Goal: Task Accomplishment & Management: Complete application form

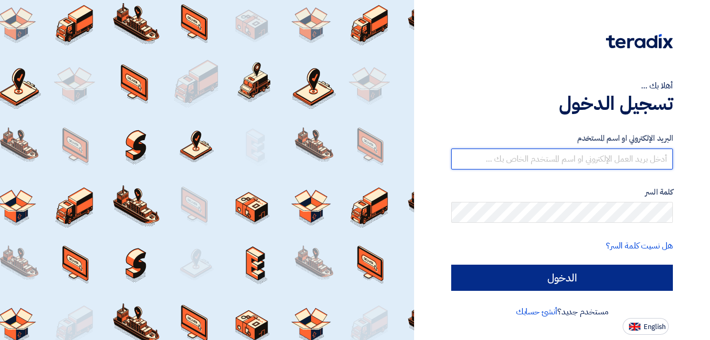
type input "[EMAIL_ADDRESS][DOMAIN_NAME]"
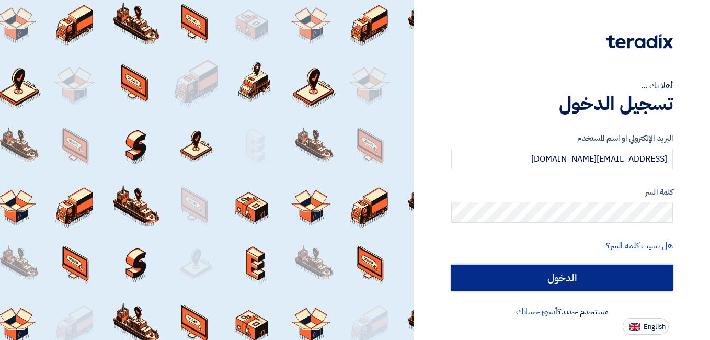
click at [590, 281] on input "الدخول" at bounding box center [562, 278] width 222 height 26
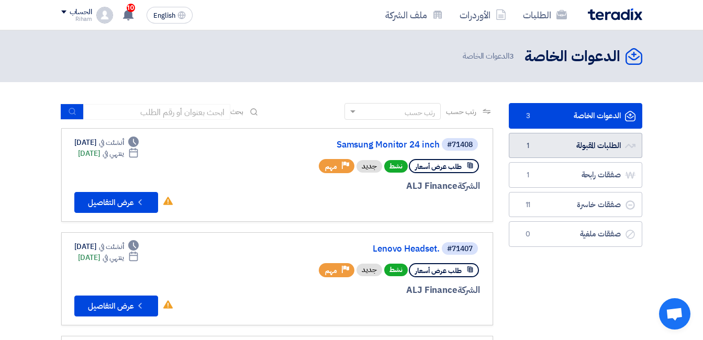
click at [557, 141] on link "الطلبات المقبولة الطلبات المقبولة 1" at bounding box center [574, 146] width 133 height 26
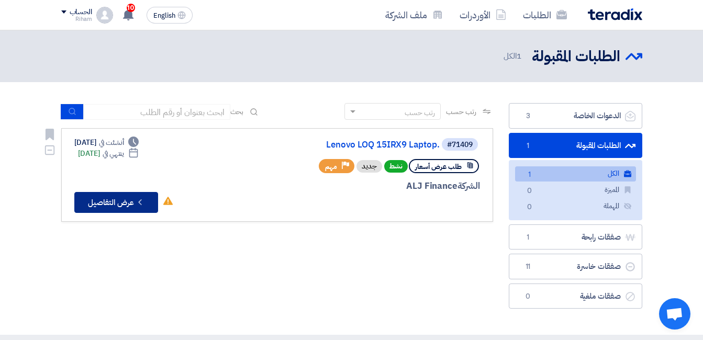
click at [117, 205] on button "Check details عرض التفاصيل" at bounding box center [116, 202] width 84 height 21
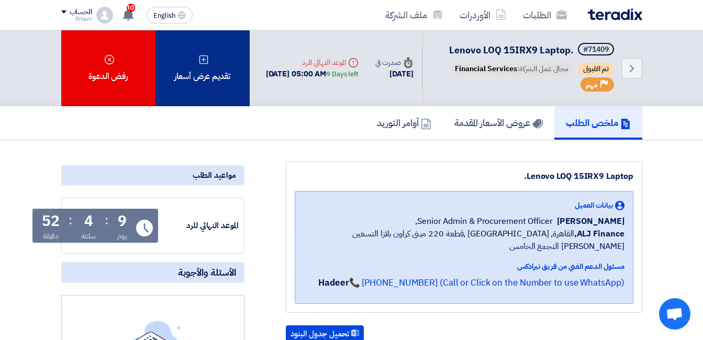
click at [223, 98] on div "تقديم عرض أسعار" at bounding box center [202, 68] width 94 height 76
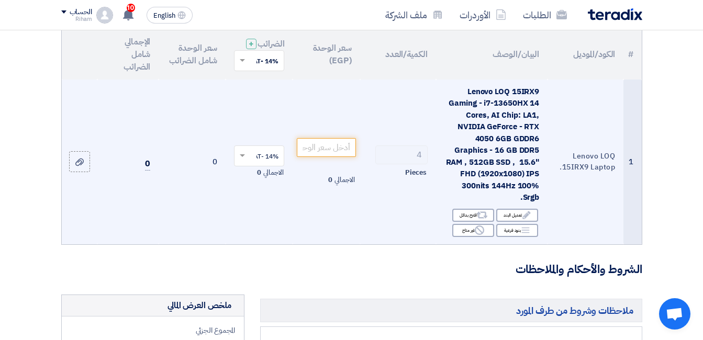
scroll to position [157, 0]
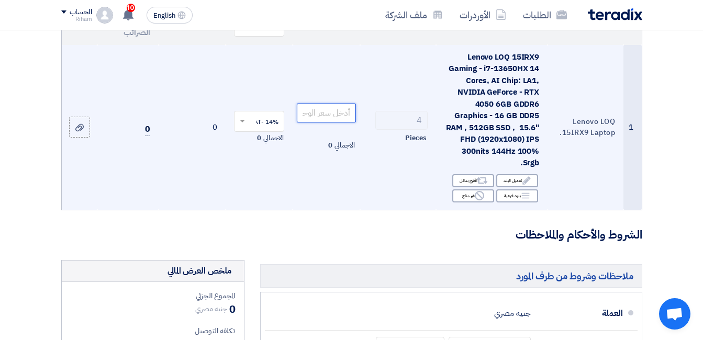
click at [327, 122] on input "number" at bounding box center [326, 113] width 59 height 19
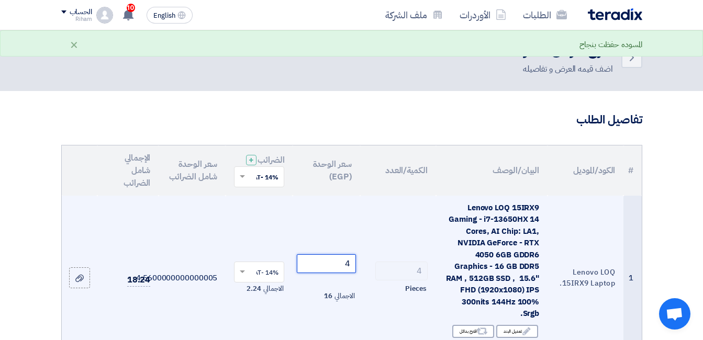
scroll to position [0, 0]
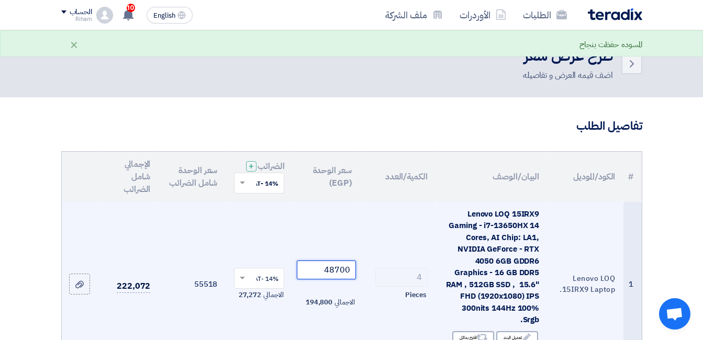
type input "48700"
click at [244, 283] on span at bounding box center [240, 278] width 13 height 9
click at [275, 321] on span "0% -vat" at bounding box center [267, 315] width 22 height 9
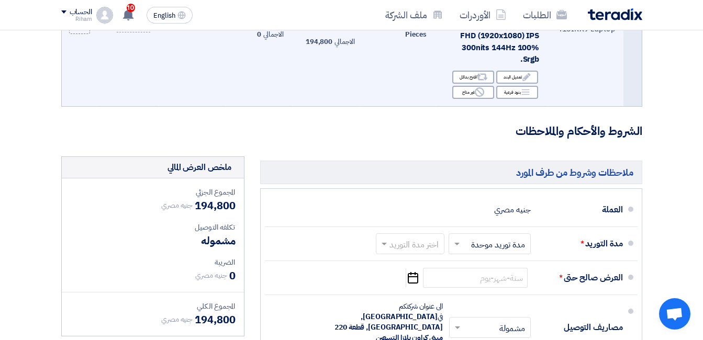
scroll to position [262, 0]
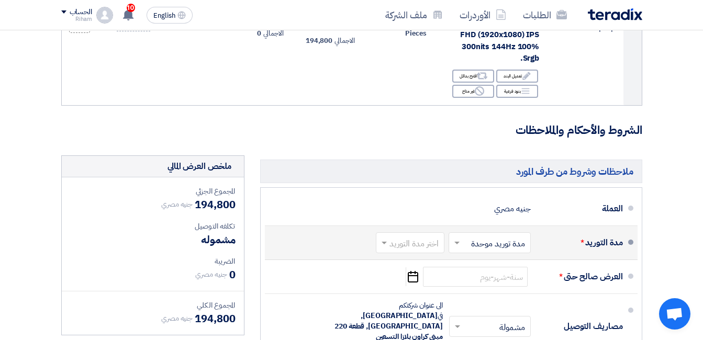
click at [452, 248] on span at bounding box center [455, 242] width 13 height 10
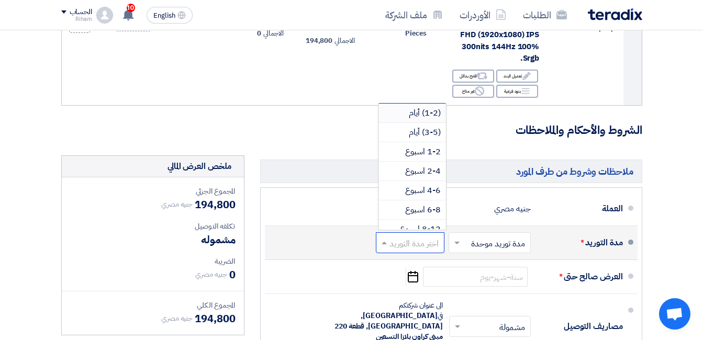
click at [388, 248] on span at bounding box center [382, 242] width 13 height 10
click at [419, 139] on span "(3-5) أيام" at bounding box center [425, 132] width 32 height 13
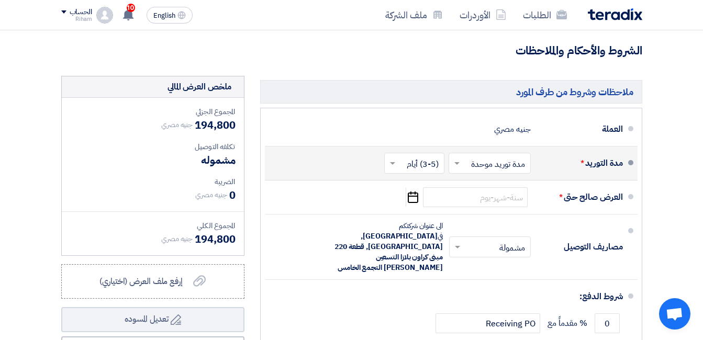
scroll to position [366, 0]
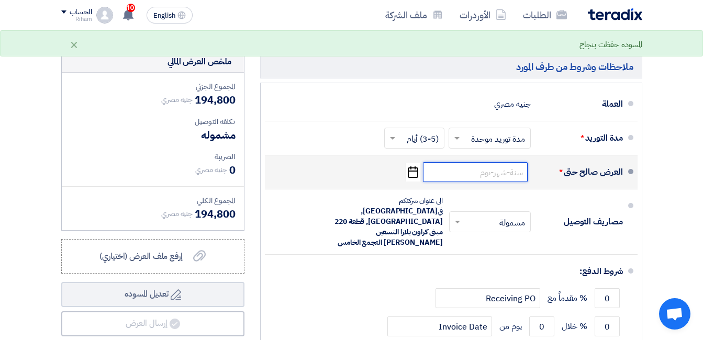
click at [487, 180] on input at bounding box center [475, 172] width 105 height 20
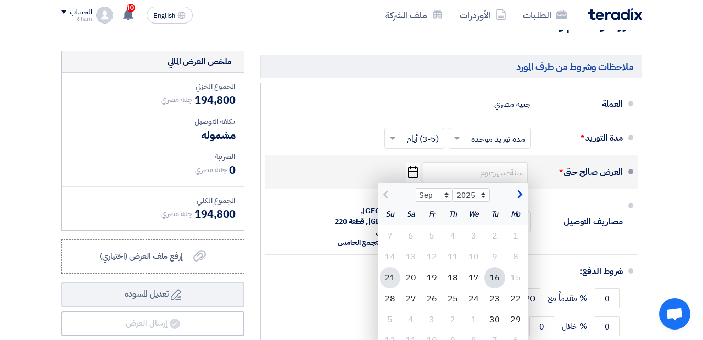
click at [391, 287] on div "21" at bounding box center [389, 277] width 21 height 21
type input "[DATE]"
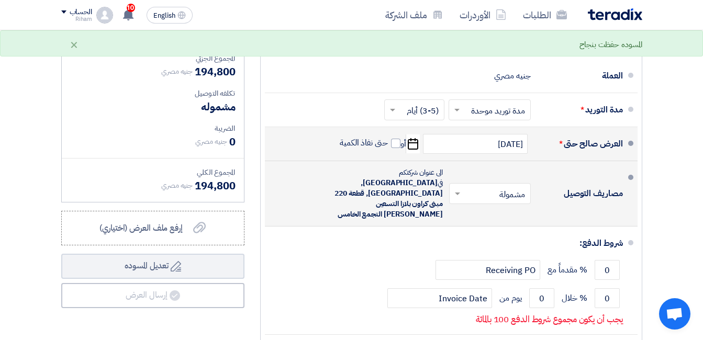
scroll to position [471, 0]
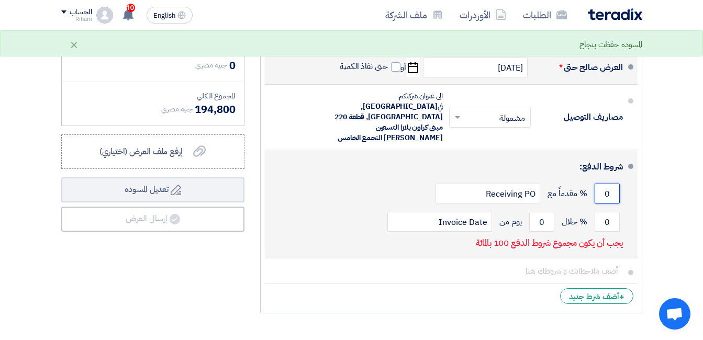
click at [599, 184] on input "0" at bounding box center [606, 194] width 25 height 20
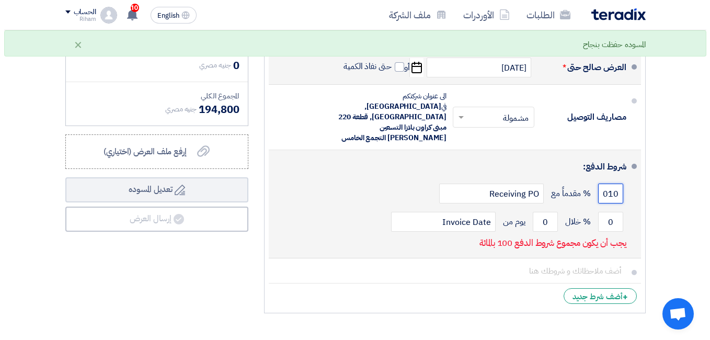
scroll to position [0, 0]
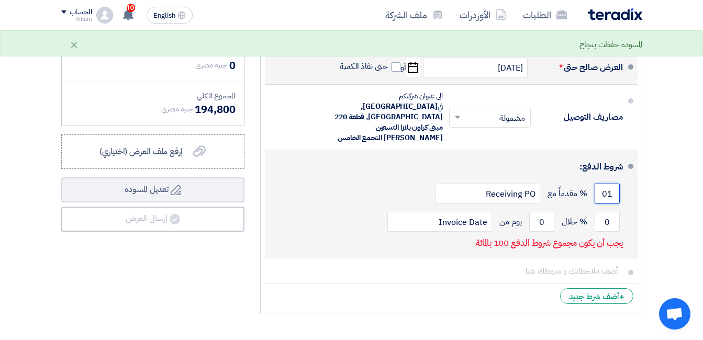
type input "0"
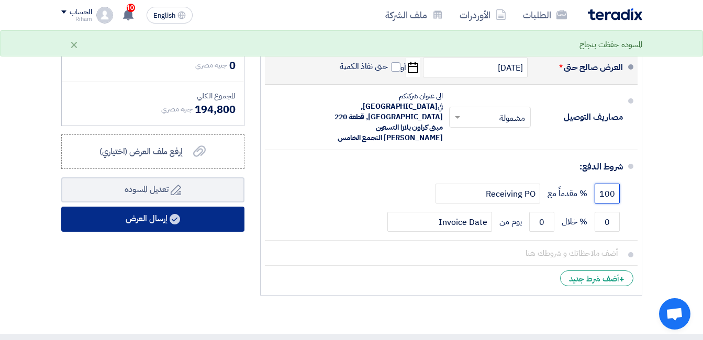
type input "100"
click at [130, 225] on button "إرسال العرض" at bounding box center [152, 219] width 183 height 25
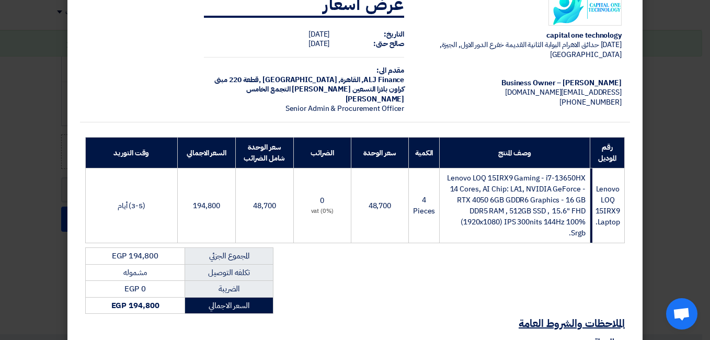
scroll to position [166, 0]
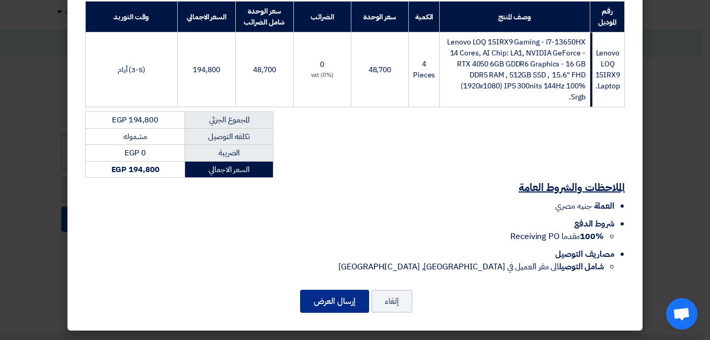
click at [321, 297] on button "إرسال العرض" at bounding box center [334, 301] width 69 height 23
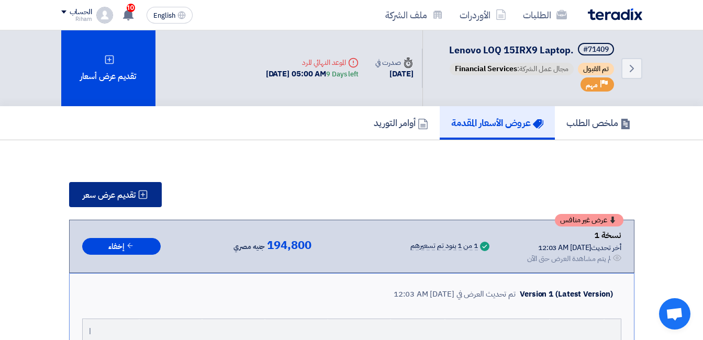
click at [105, 191] on span "تقديم عرض سعر" at bounding box center [109, 195] width 53 height 8
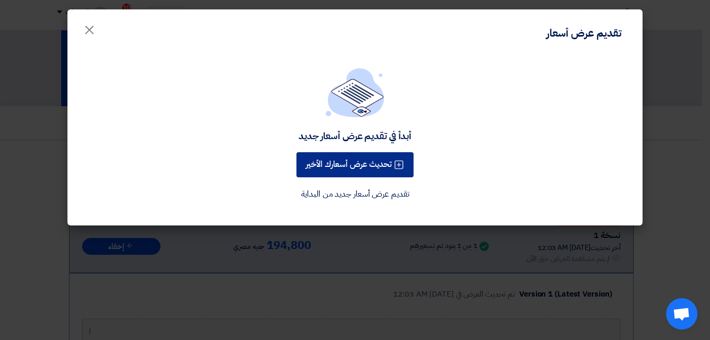
click at [339, 163] on button "تحديث عرض أسعارك الأخير" at bounding box center [355, 164] width 117 height 25
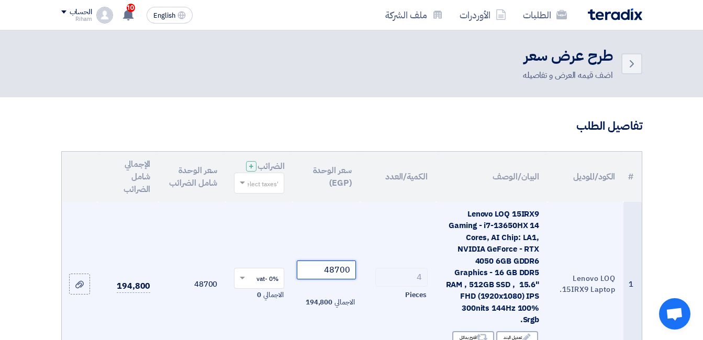
click at [343, 279] on input "48700" at bounding box center [326, 270] width 59 height 19
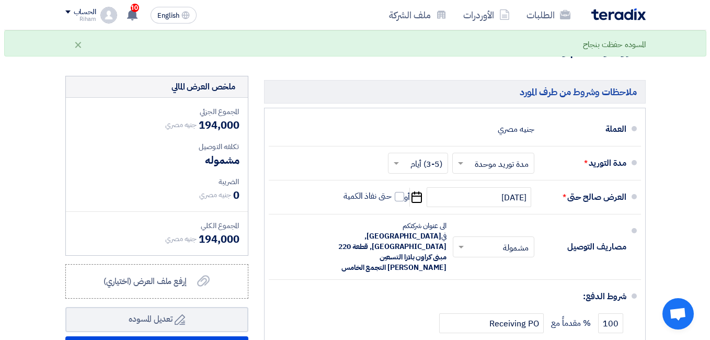
scroll to position [471, 0]
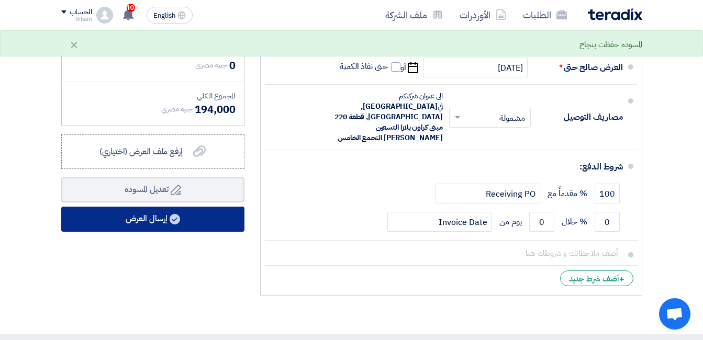
type input "48500"
click at [149, 230] on button "إرسال العرض" at bounding box center [152, 219] width 183 height 25
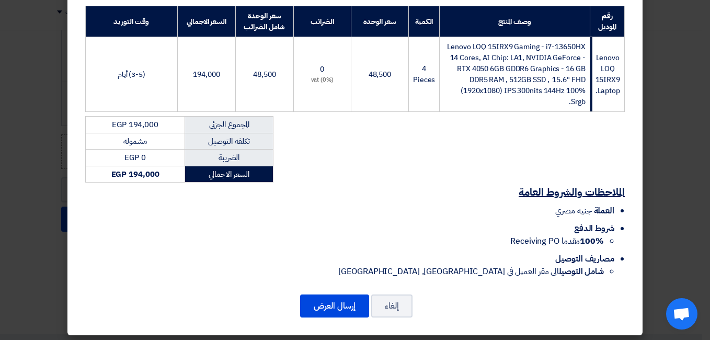
scroll to position [166, 0]
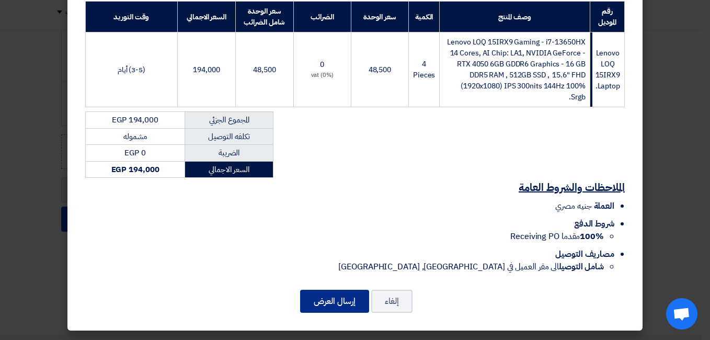
click at [321, 305] on button "إرسال العرض" at bounding box center [334, 301] width 69 height 23
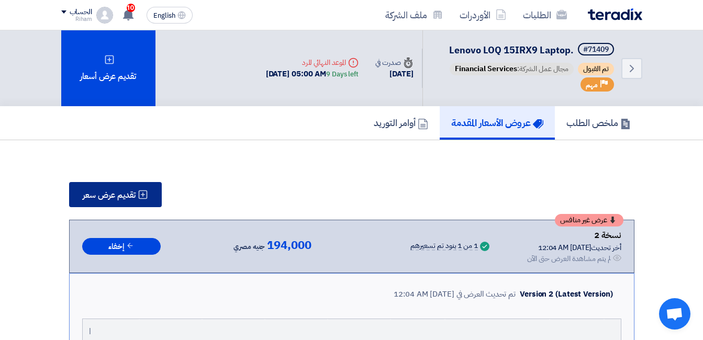
click at [98, 196] on span "تقديم عرض سعر" at bounding box center [109, 195] width 53 height 8
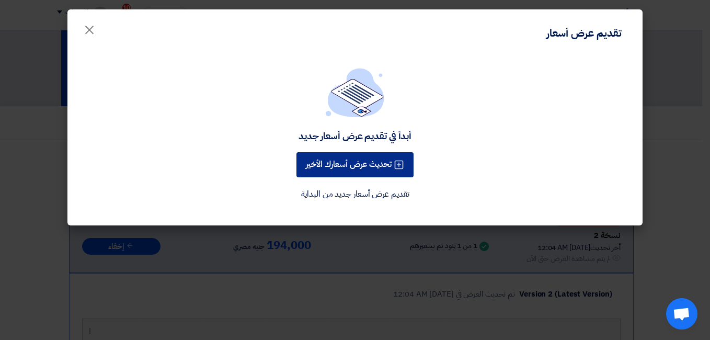
click at [330, 172] on button "تحديث عرض أسعارك الأخير" at bounding box center [355, 164] width 117 height 25
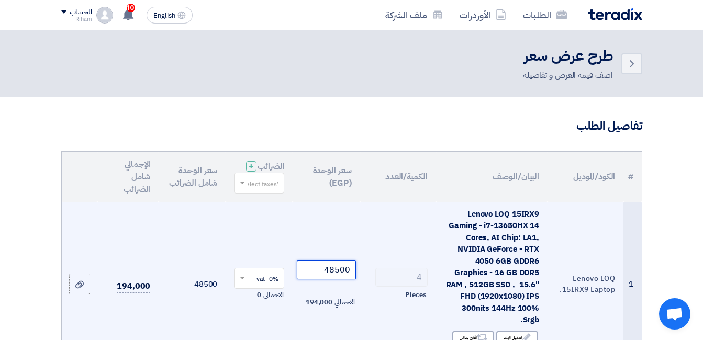
drag, startPoint x: 349, startPoint y: 279, endPoint x: 336, endPoint y: 279, distance: 12.6
click at [336, 279] on input "48500" at bounding box center [326, 270] width 59 height 19
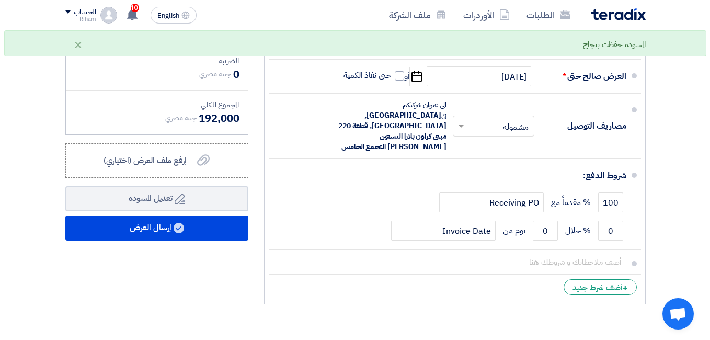
scroll to position [523, 0]
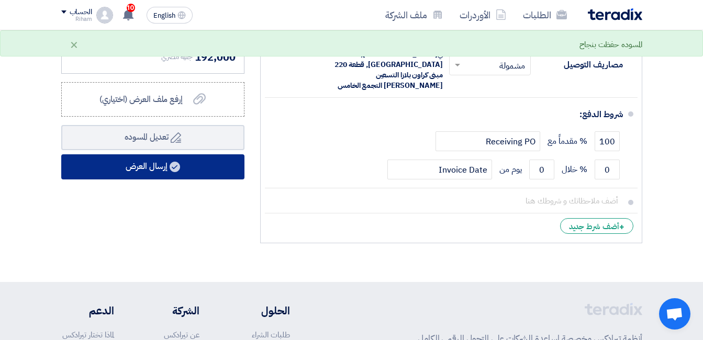
type input "48000"
click at [205, 176] on button "إرسال العرض" at bounding box center [152, 166] width 183 height 25
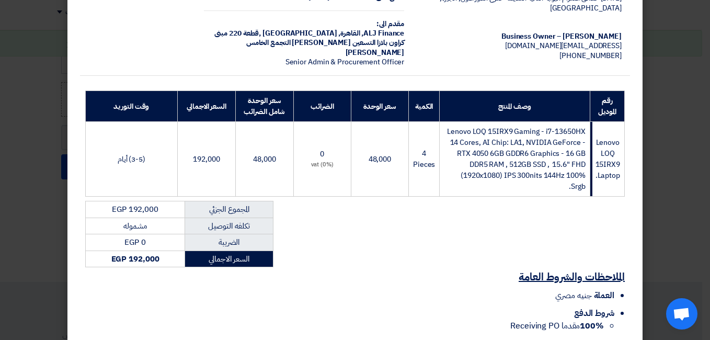
scroll to position [166, 0]
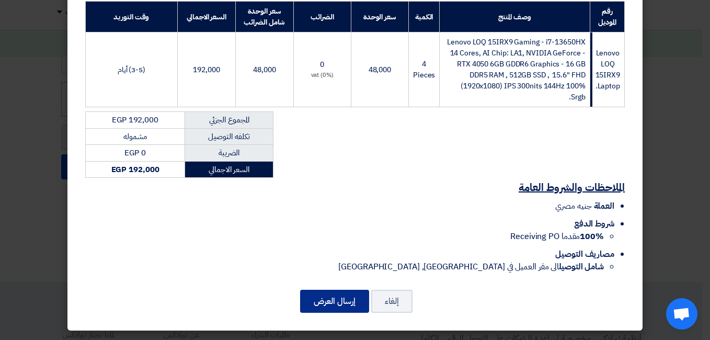
click at [333, 298] on button "إرسال العرض" at bounding box center [334, 301] width 69 height 23
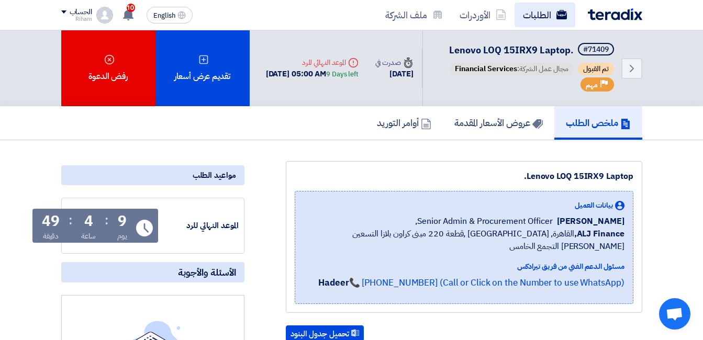
click at [547, 8] on link "الطلبات" at bounding box center [544, 15] width 61 height 25
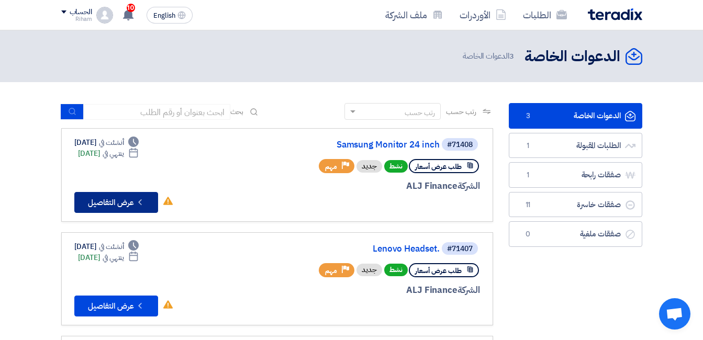
click at [113, 196] on button "Check details عرض التفاصيل" at bounding box center [116, 202] width 84 height 21
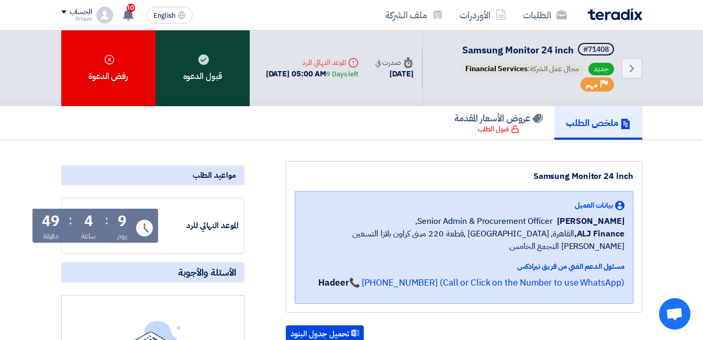
click at [207, 71] on div "قبول الدعوه" at bounding box center [202, 68] width 94 height 76
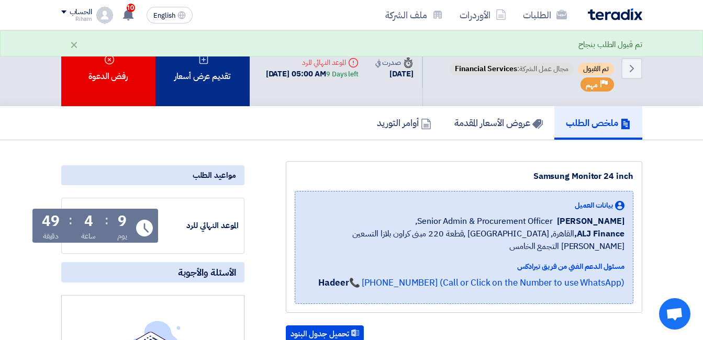
click at [228, 85] on div "تقديم عرض أسعار" at bounding box center [202, 68] width 94 height 76
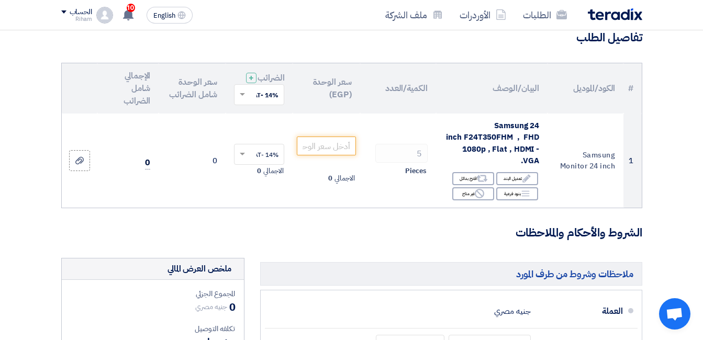
scroll to position [105, 0]
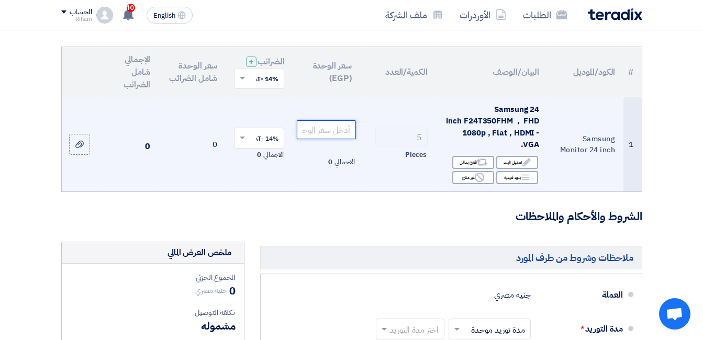
click at [341, 139] on input "number" at bounding box center [326, 129] width 59 height 19
click at [329, 138] on input "number" at bounding box center [326, 129] width 59 height 19
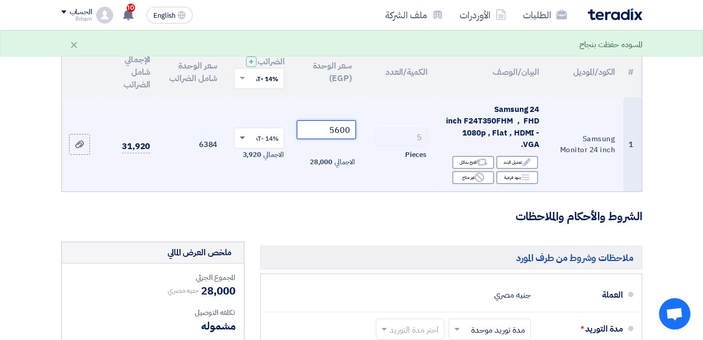
type input "5600"
click at [243, 139] on span at bounding box center [242, 138] width 5 height 3
click at [262, 179] on div "0% -vat" at bounding box center [258, 176] width 49 height 18
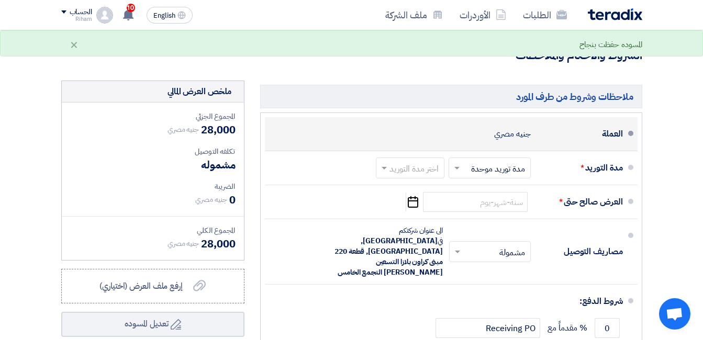
scroll to position [262, 0]
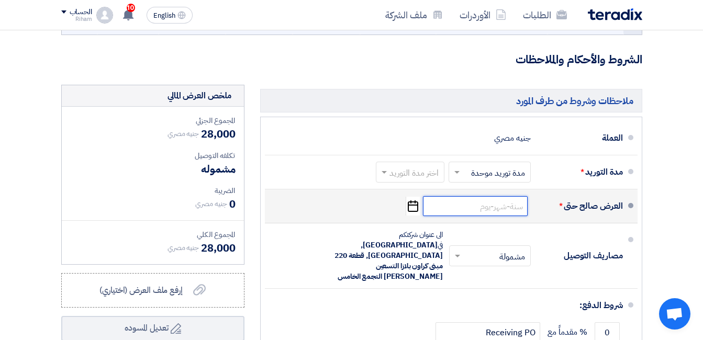
click at [454, 214] on input at bounding box center [475, 206] width 105 height 20
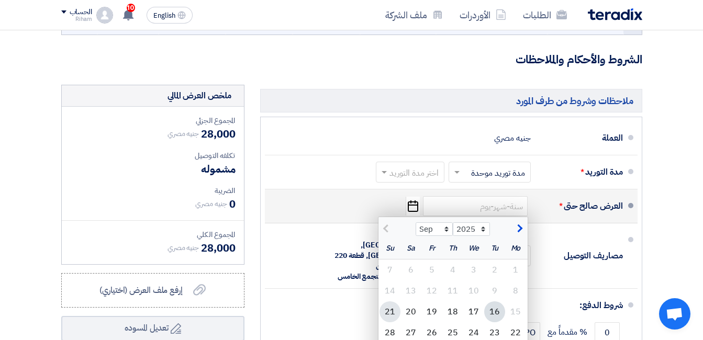
click at [392, 322] on div "21" at bounding box center [389, 311] width 21 height 21
type input "[DATE]"
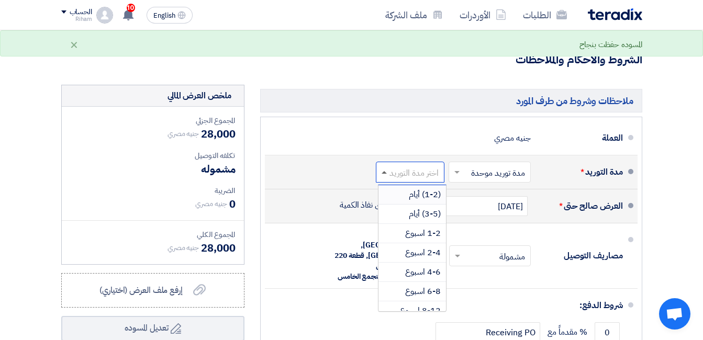
click at [384, 177] on span at bounding box center [382, 172] width 13 height 10
click at [429, 220] on span "(3-5) أيام" at bounding box center [425, 214] width 32 height 13
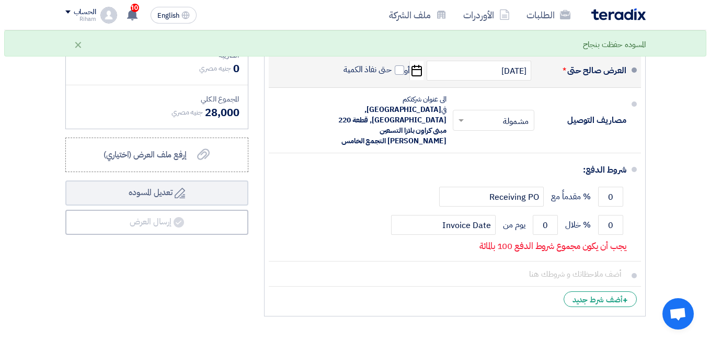
scroll to position [471, 0]
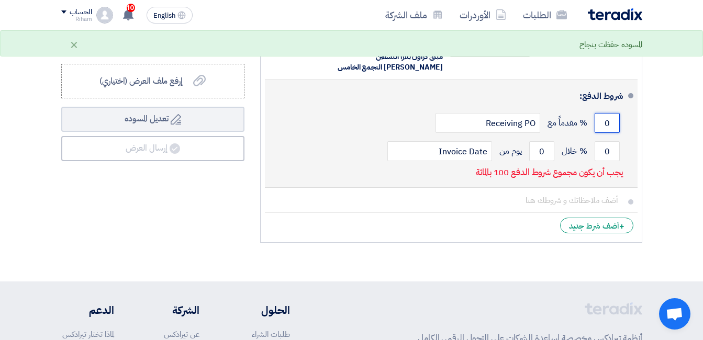
click at [611, 113] on input "0" at bounding box center [606, 123] width 25 height 20
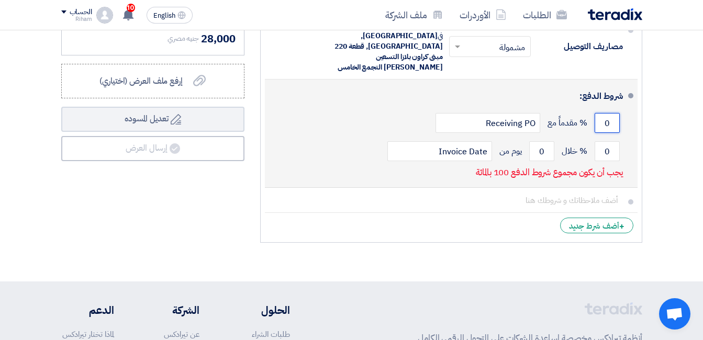
click at [610, 113] on input "0" at bounding box center [606, 123] width 25 height 20
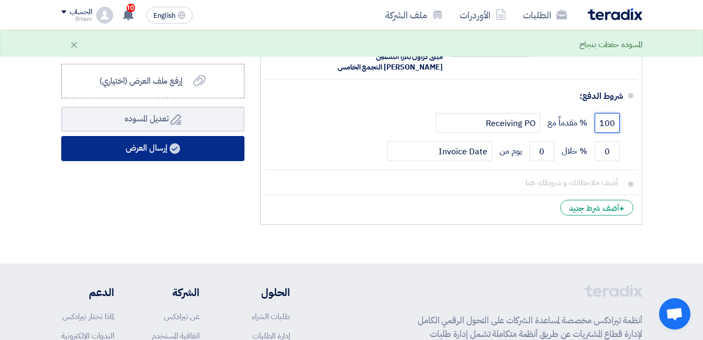
type input "100"
click at [165, 151] on button "إرسال العرض" at bounding box center [152, 148] width 183 height 25
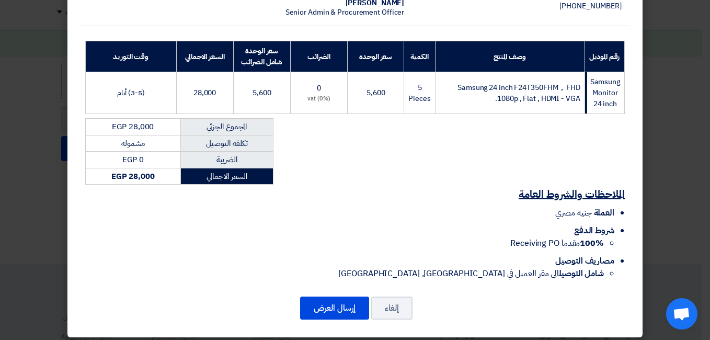
scroll to position [133, 0]
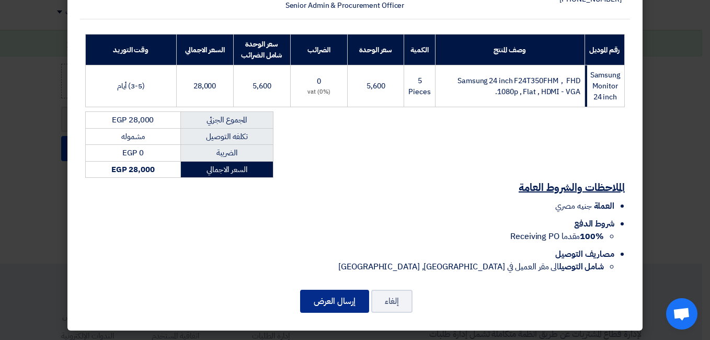
click at [325, 295] on button "إرسال العرض" at bounding box center [334, 301] width 69 height 23
